Goal: Task Accomplishment & Management: Complete application form

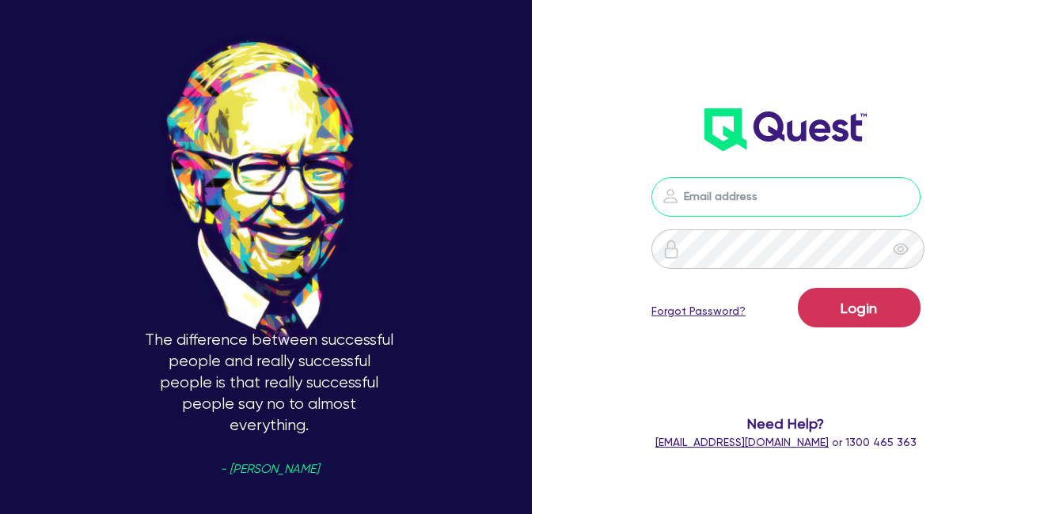
type input "[EMAIL_ADDRESS][DOMAIN_NAME]"
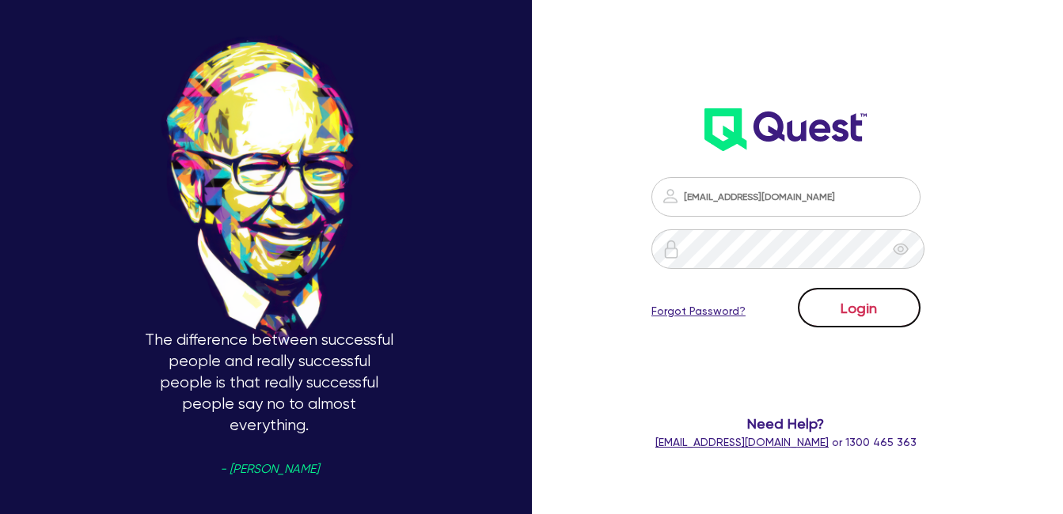
click at [856, 321] on button "Login" at bounding box center [859, 308] width 123 height 40
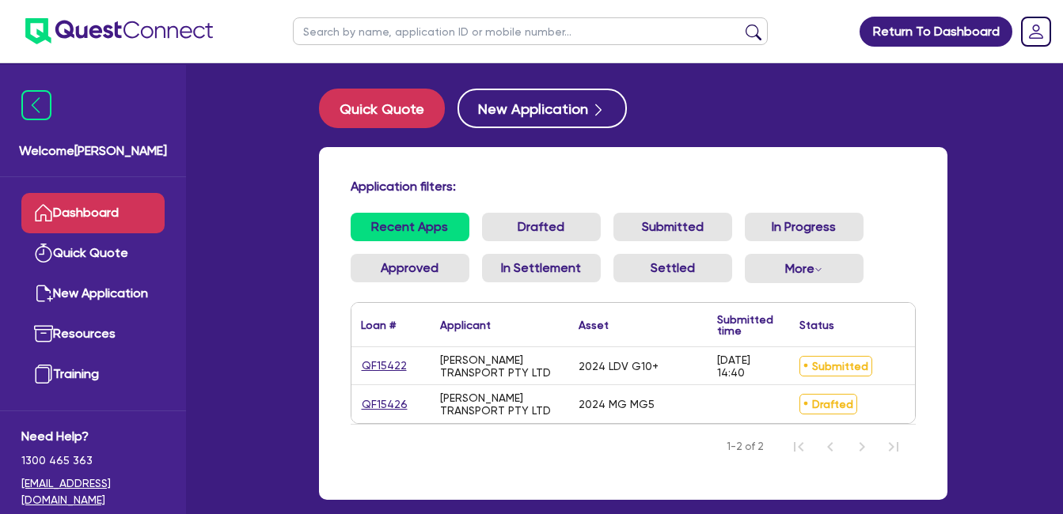
click at [947, 231] on div "Application filters: Recent Apps Drafted Submitted In Progress Approved In Sett…" at bounding box center [633, 323] width 628 height 353
click at [924, 220] on div "Recent Apps Drafted Submitted In Progress Approved In Settlement Settled More W…" at bounding box center [633, 257] width 589 height 89
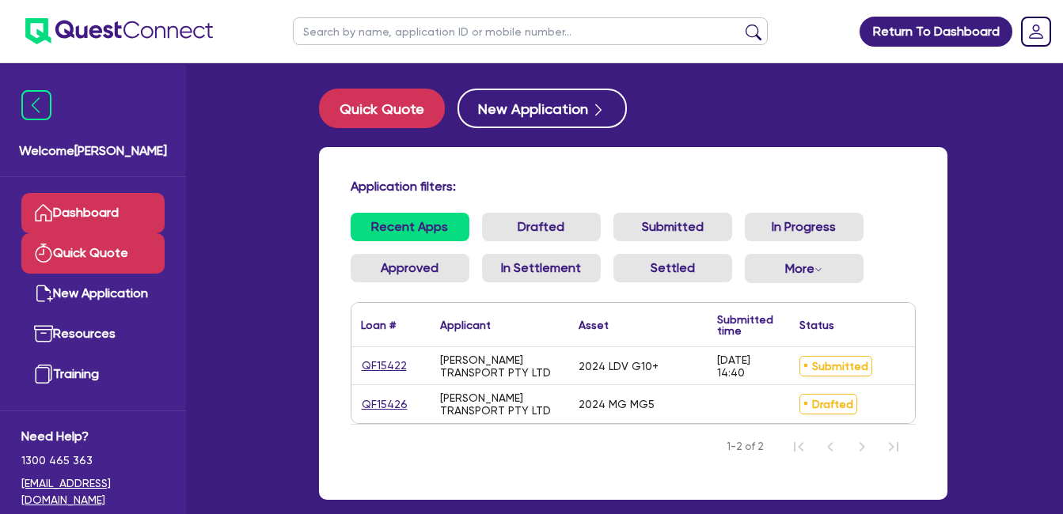
click at [93, 250] on link "Quick Quote" at bounding box center [92, 253] width 143 height 40
select select "Quest Finance - Own Book"
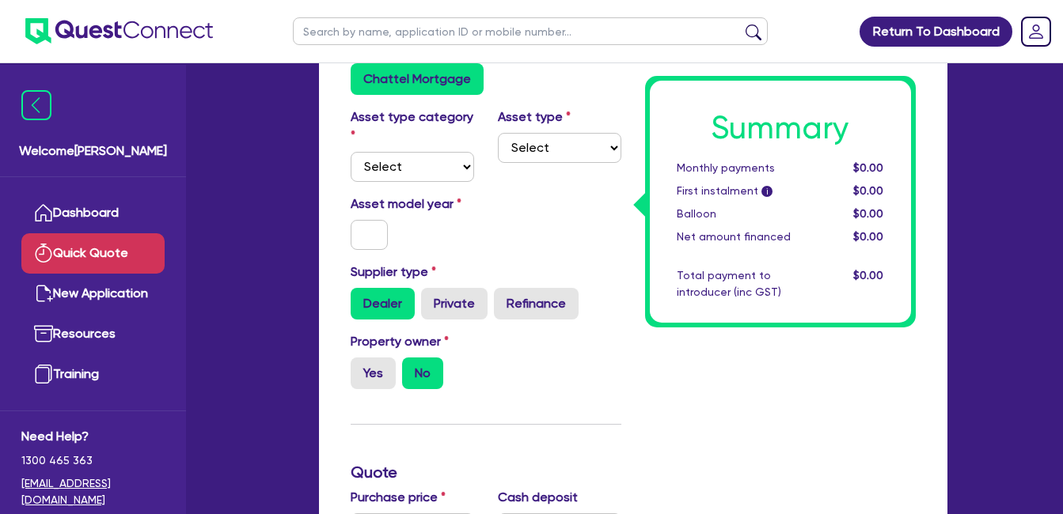
scroll to position [264, 0]
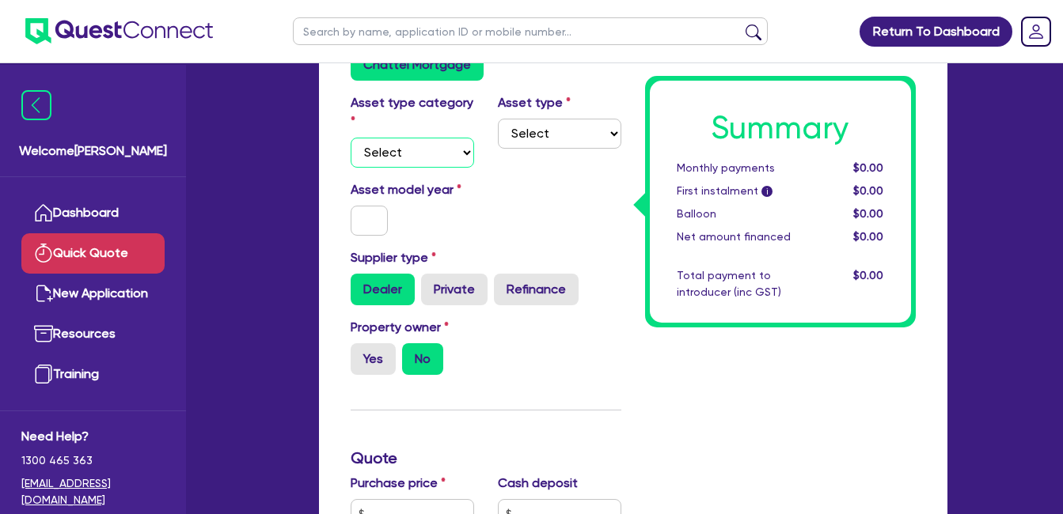
click at [428, 154] on select "Select Cars and light trucks Primary assets Secondary assets Tertiary assets" at bounding box center [412, 153] width 123 height 30
select select "CARS_AND_LIGHT_TRUCKS"
click at [351, 138] on select "Select Cars and light trucks Primary assets Secondary assets Tertiary assets" at bounding box center [412, 153] width 123 height 30
click at [575, 124] on select "Select Passenger vehicles Vans and utes Light trucks up to 4.5 tonne" at bounding box center [559, 134] width 123 height 30
select select "PASSENGER_VEHICLES"
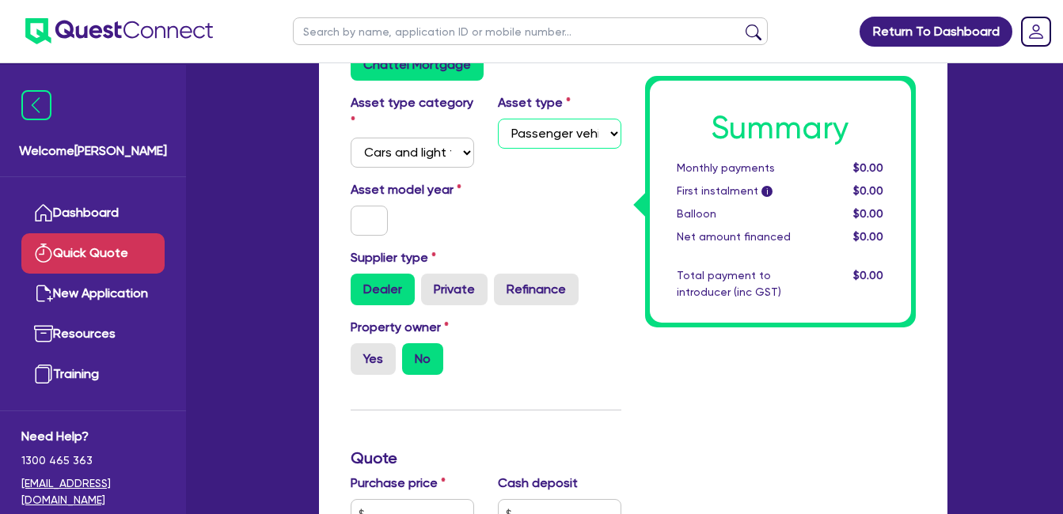
click at [498, 119] on select "Select Passenger vehicles Vans and utes Light trucks up to 4.5 tonne" at bounding box center [559, 134] width 123 height 30
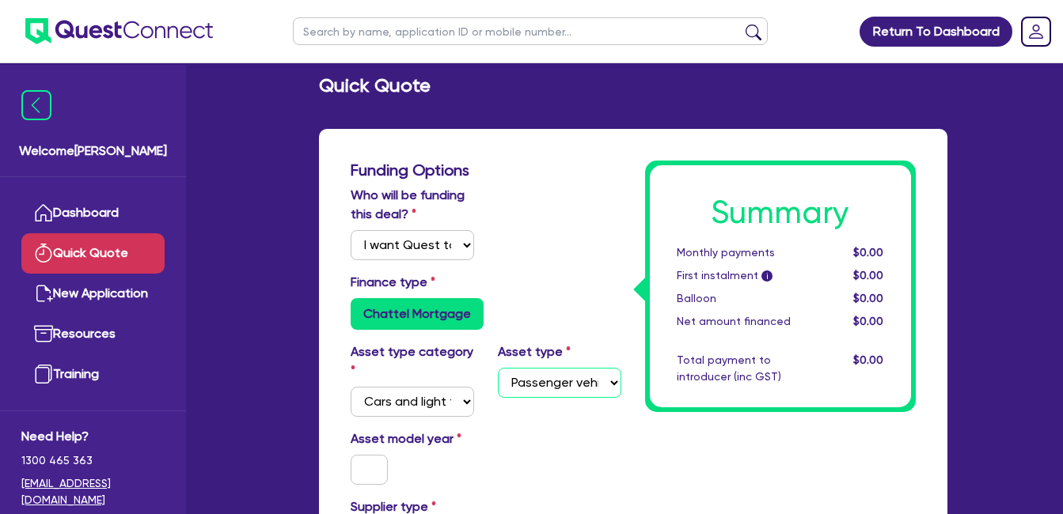
scroll to position [0, 0]
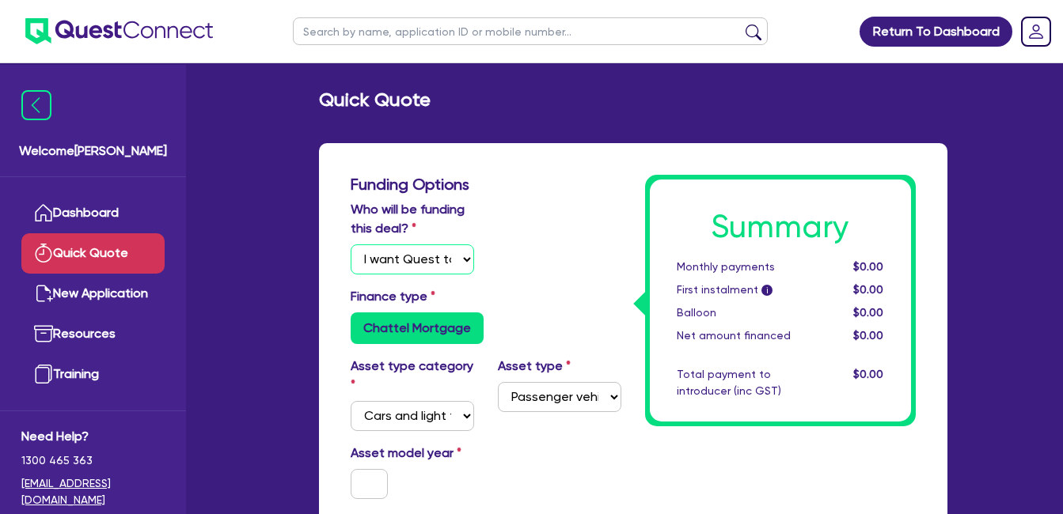
click at [416, 248] on select "Select I will fund 100% I will co-fund with Quest I want Quest to fund 100% Oth…" at bounding box center [412, 260] width 123 height 30
click at [609, 220] on div "Who will be funding this deal? Select I will fund 100% I will co-fund with Ques…" at bounding box center [486, 243] width 294 height 87
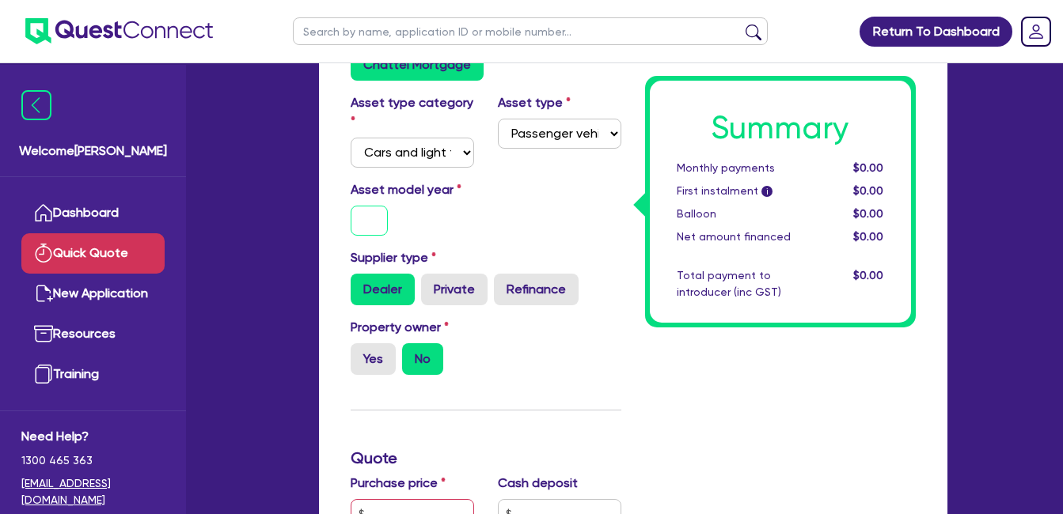
click at [369, 211] on input "text" at bounding box center [370, 221] width 38 height 30
type input "2015"
click at [528, 203] on div "Asset model year [DATE]" at bounding box center [486, 214] width 294 height 68
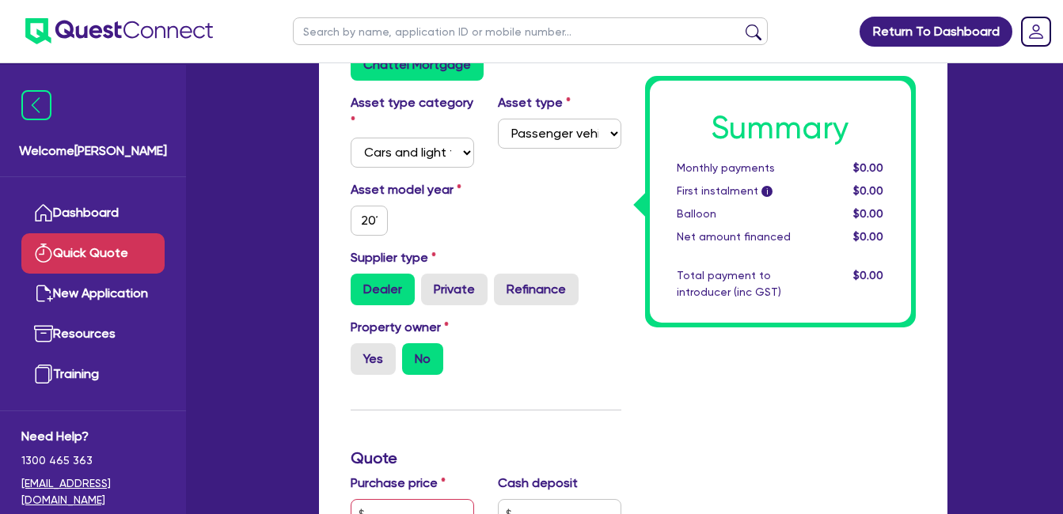
click at [492, 232] on div "Asset model year [DATE]" at bounding box center [486, 214] width 294 height 68
click at [424, 256] on label "Supplier type" at bounding box center [393, 257] width 85 height 19
drag, startPoint x: 441, startPoint y: 254, endPoint x: 348, endPoint y: 253, distance: 92.6
click at [348, 253] on div "Supplier type Dealer Private Refinance" at bounding box center [486, 276] width 294 height 57
drag, startPoint x: 348, startPoint y: 253, endPoint x: 464, endPoint y: 237, distance: 116.7
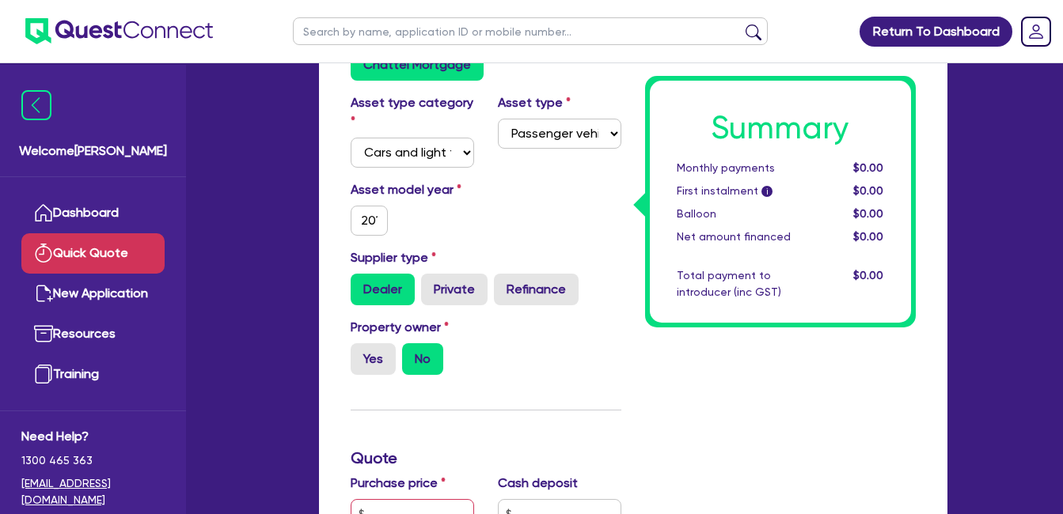
click at [464, 239] on div "Asset model year [DATE]" at bounding box center [486, 214] width 294 height 68
click at [590, 210] on div "Asset model year [DATE]" at bounding box center [486, 214] width 294 height 68
click at [516, 215] on div "Asset model year [DATE]" at bounding box center [486, 214] width 294 height 68
click at [461, 284] on label "Private" at bounding box center [454, 290] width 66 height 32
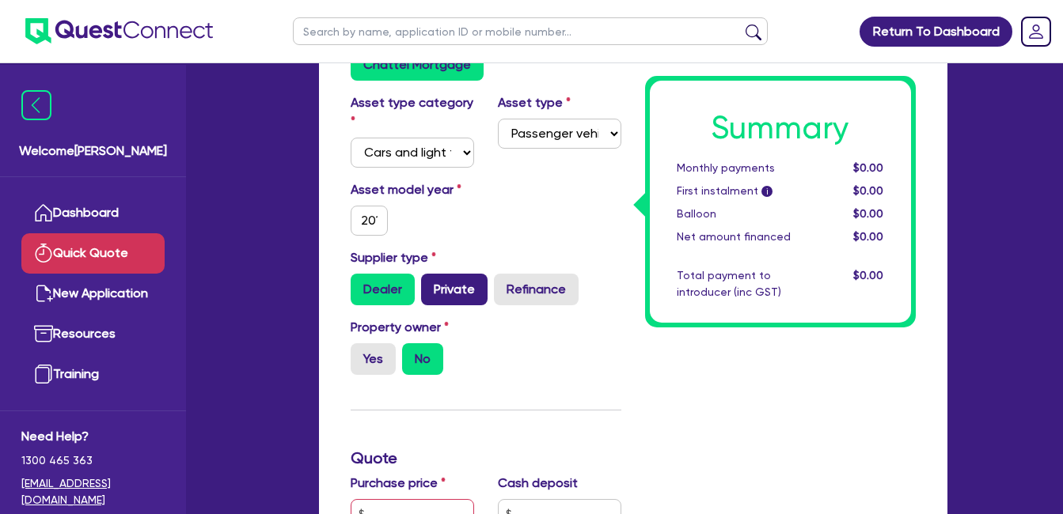
click at [431, 284] on input "Private" at bounding box center [426, 279] width 10 height 10
radio input "true"
click at [462, 363] on div "Yes No" at bounding box center [412, 359] width 123 height 32
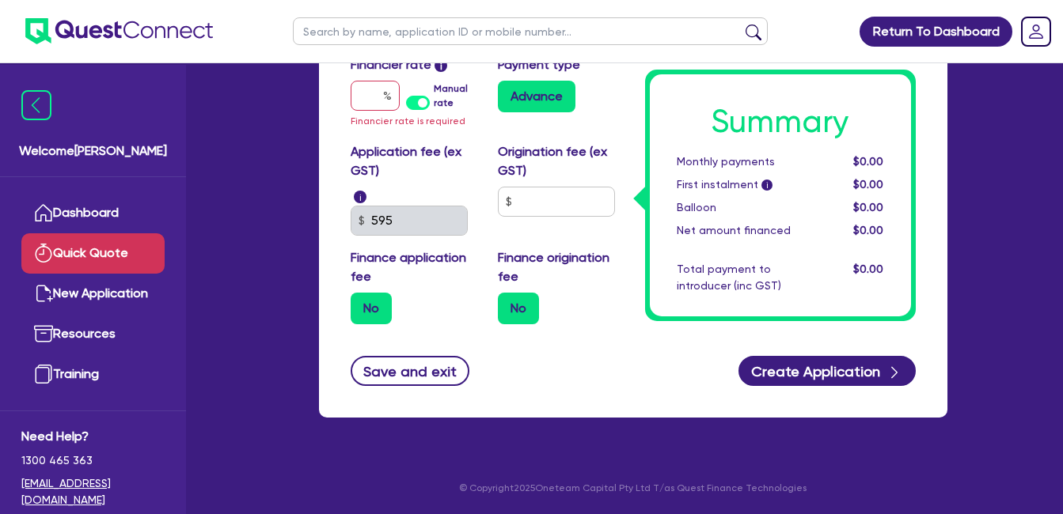
scroll to position [228, 0]
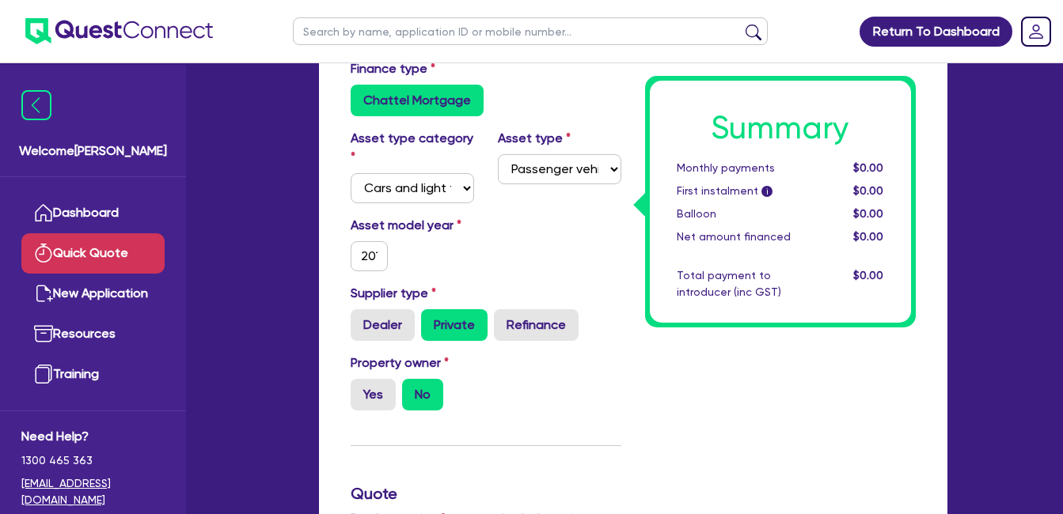
click at [540, 217] on div "Asset model year [DATE]" at bounding box center [486, 250] width 294 height 68
click at [525, 116] on div "Finance type Chattel Mortgage" at bounding box center [486, 94] width 294 height 70
click at [576, 332] on div "Dealer Private Refinance" at bounding box center [486, 325] width 271 height 32
click at [621, 404] on div "Property owner Yes No" at bounding box center [486, 389] width 294 height 70
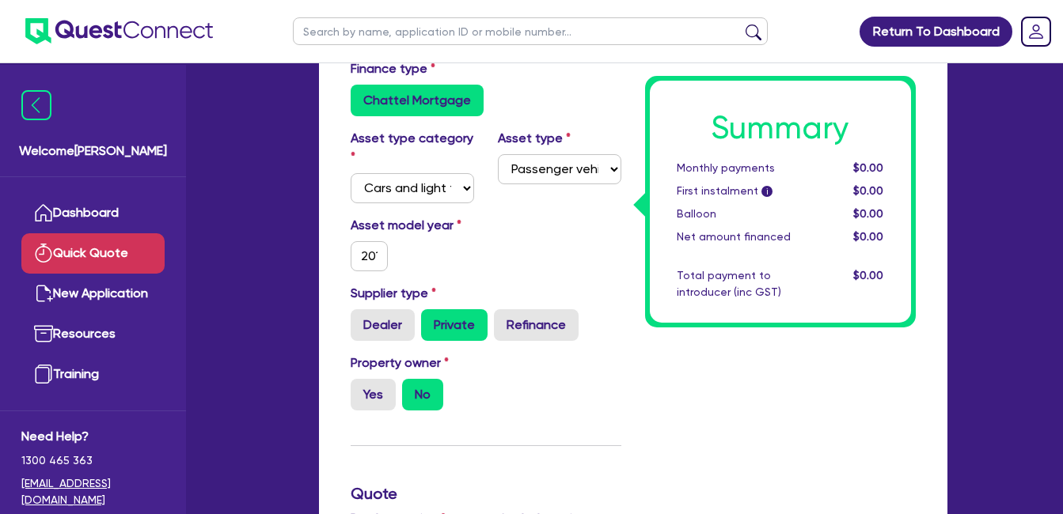
click at [529, 248] on div "Asset model year [DATE]" at bounding box center [486, 250] width 294 height 68
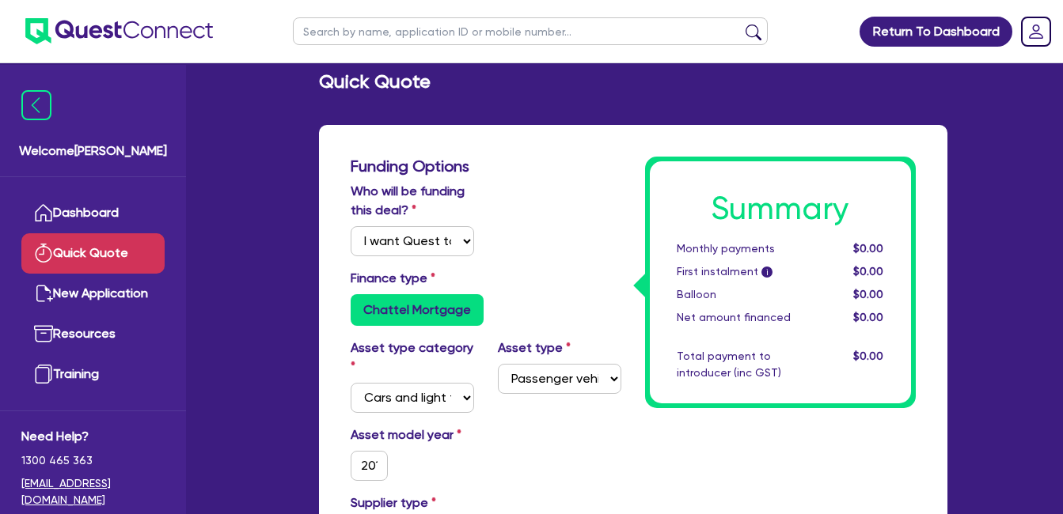
scroll to position [0, 0]
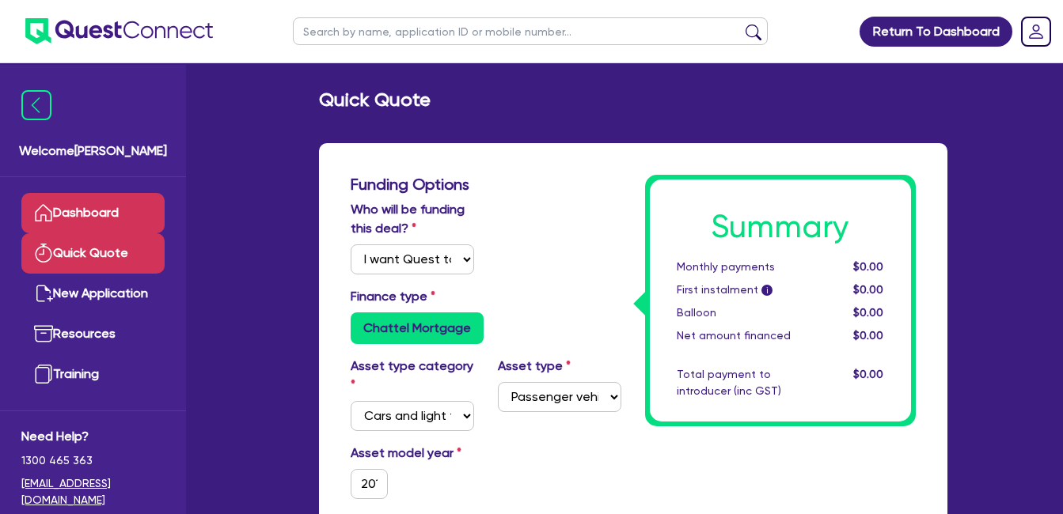
click at [96, 218] on link "Dashboard" at bounding box center [92, 213] width 143 height 40
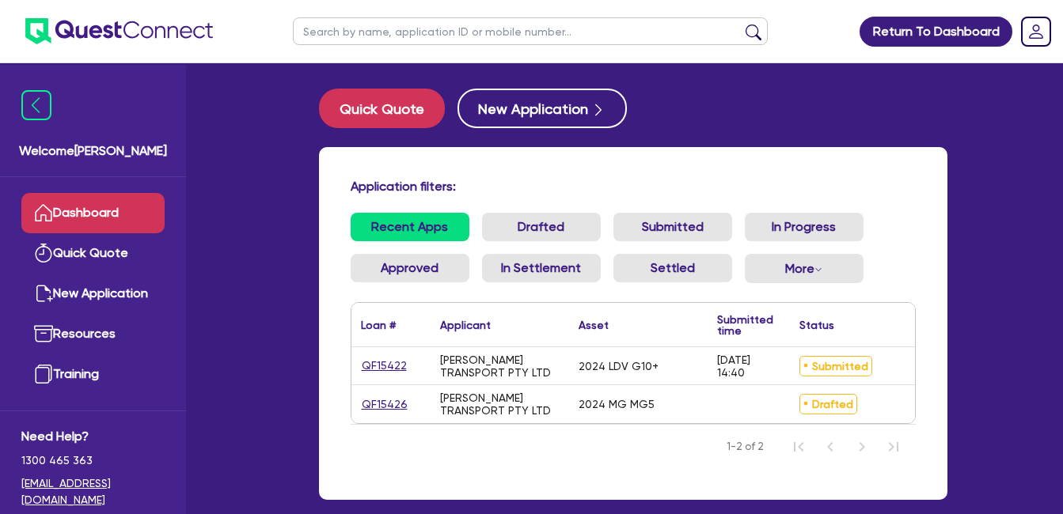
drag, startPoint x: 414, startPoint y: 403, endPoint x: 357, endPoint y: 405, distance: 57.0
click at [357, 405] on div "QF15426" at bounding box center [390, 404] width 79 height 38
drag, startPoint x: 412, startPoint y: 404, endPoint x: 362, endPoint y: 405, distance: 49.9
click at [362, 405] on div "QF15426" at bounding box center [390, 405] width 59 height 18
click at [385, 404] on link "QF15426" at bounding box center [384, 405] width 47 height 18
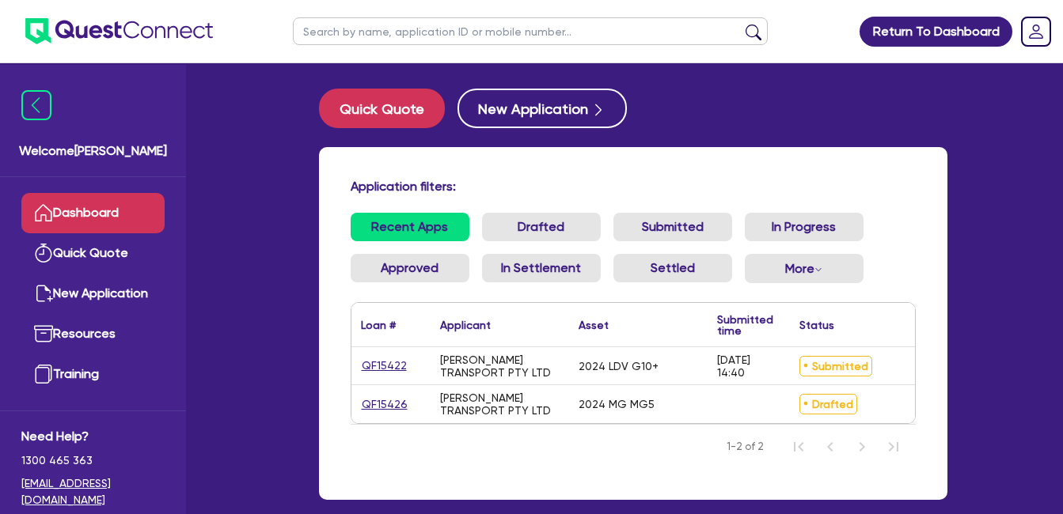
select select "Quest Finance - Own Book"
select select "CARS_AND_LIGHT_TRUCKS"
select select "PASSENGER_VEHICLES"
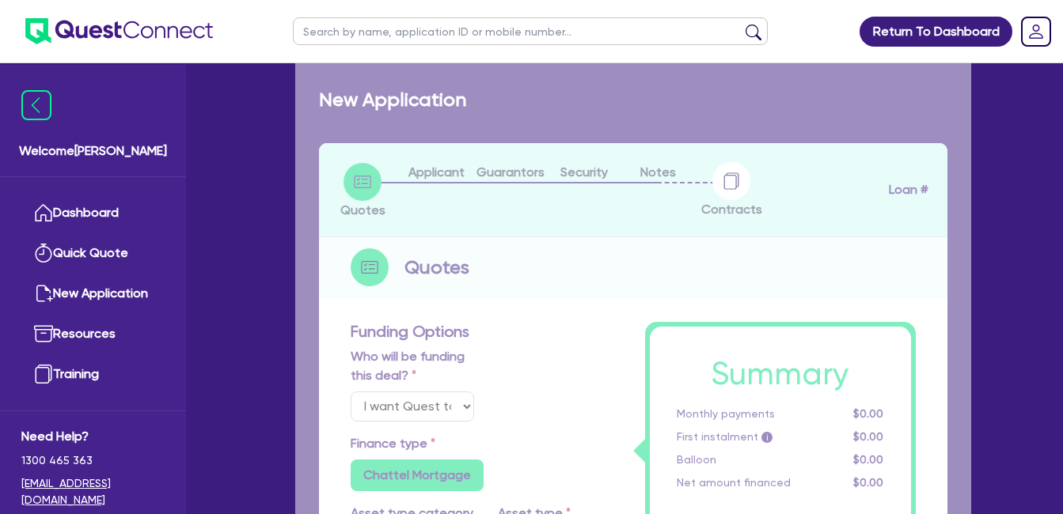
type input "2024"
radio input "false"
radio input "true"
type input "23,500"
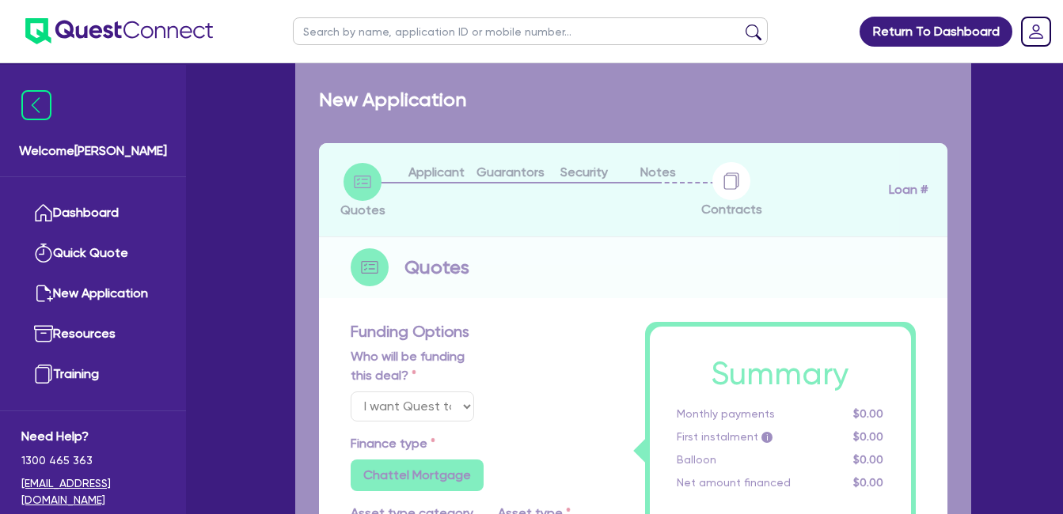
type input "30"
type input "7,050"
type input "10"
type input "2,350"
type input "17.95"
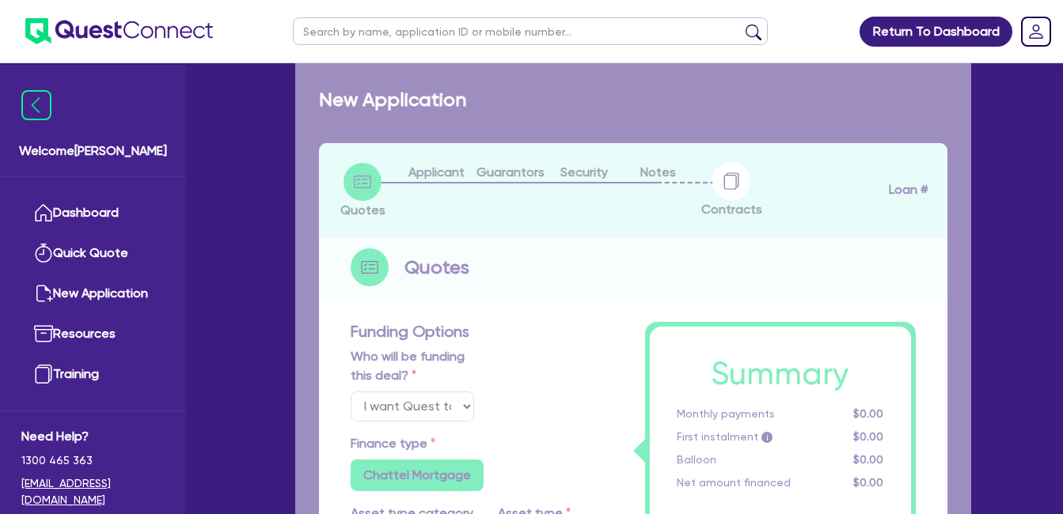
type input "900"
